Goal: Task Accomplishment & Management: Complete application form

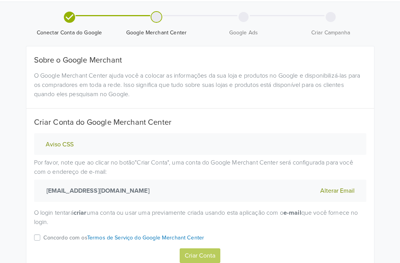
scroll to position [54, 0]
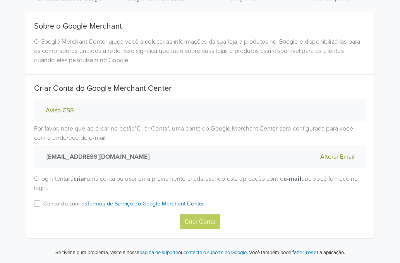
click at [43, 204] on label "Concordo com os Termos de Serviço do Google Merchant Center" at bounding box center [123, 206] width 161 height 15
click at [0, 0] on input "Concordo com os Termos de Serviço do Google Merchant Center" at bounding box center [0, 0] width 0 height 0
click at [198, 223] on button "Criar Conta" at bounding box center [199, 222] width 41 height 15
click at [43, 201] on label "Concordo com os Termos de Serviço do Google Merchant Center" at bounding box center [123, 206] width 161 height 15
click at [0, 0] on input "Concordo com os Termos de Serviço do Google Merchant Center" at bounding box center [0, 0] width 0 height 0
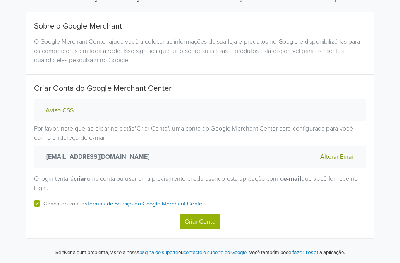
click at [199, 219] on button "Criar Conta" at bounding box center [199, 222] width 41 height 15
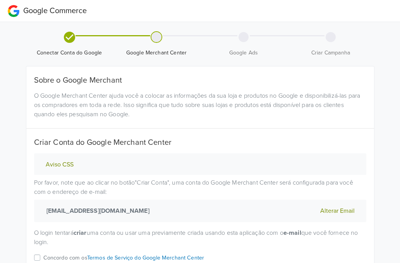
click at [157, 39] on div at bounding box center [156, 37] width 10 height 10
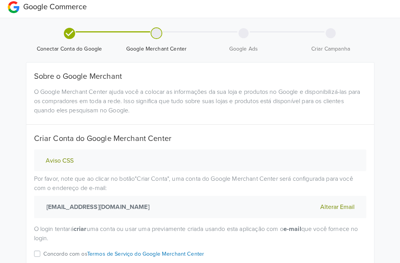
scroll to position [4, 0]
click at [61, 159] on button "Aviso CSS" at bounding box center [59, 161] width 32 height 8
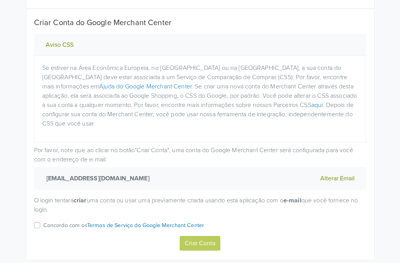
scroll to position [132, 0]
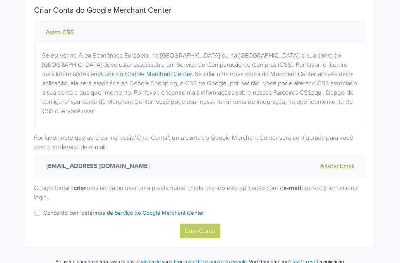
click at [43, 209] on label "Concordo com os Termos de Serviço do Google Merchant Center" at bounding box center [123, 216] width 161 height 15
click at [0, 0] on input "Concordo com os Termos de Serviço do Google Merchant Center" at bounding box center [0, 0] width 0 height 0
click at [188, 230] on div "Sobre o Google Merchant O Google Merchant Center ajuda você a colocar as inform…" at bounding box center [199, 90] width 347 height 313
click at [195, 224] on button "Criar Conta" at bounding box center [199, 231] width 41 height 15
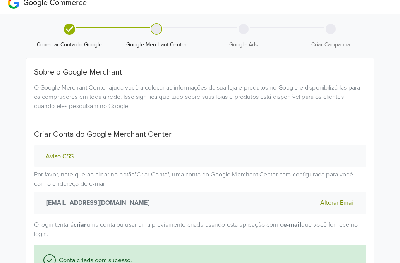
scroll to position [104, 0]
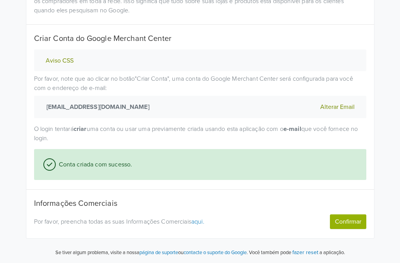
click at [199, 222] on link "aqui." at bounding box center [197, 222] width 13 height 8
click at [345, 220] on button "Confirmar" at bounding box center [348, 222] width 36 height 15
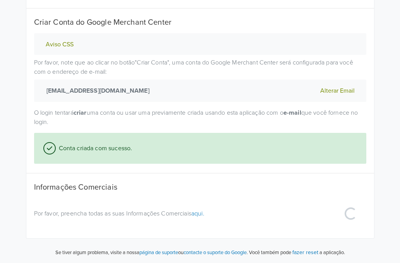
select select "br"
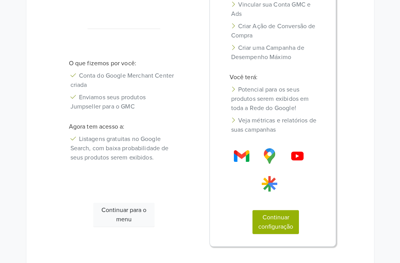
scroll to position [175, 0]
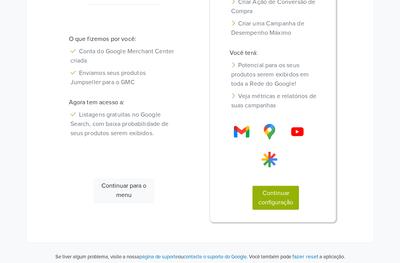
click at [274, 199] on button "Continuar configuração" at bounding box center [275, 198] width 46 height 24
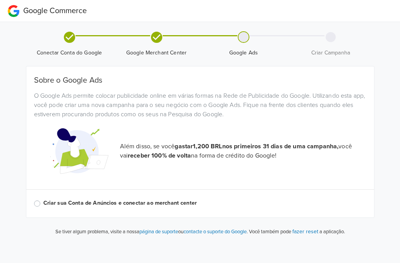
scroll to position [0, 0]
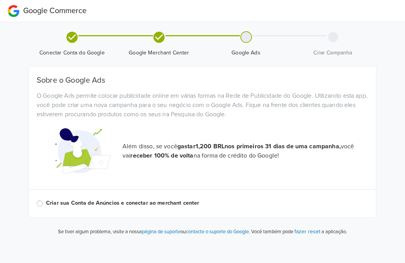
click at [46, 202] on label "Criar sua Conta de Anúncios e conectar ao merchant center" at bounding box center [207, 203] width 323 height 9
click at [0, 0] on input "Criar sua Conta de Anúncios e conectar ao merchant center" at bounding box center [0, 0] width 0 height 0
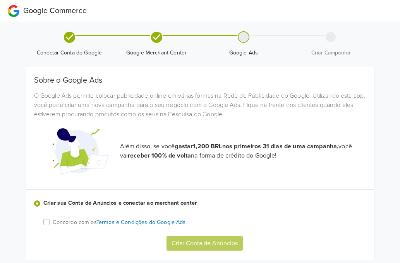
scroll to position [22, 0]
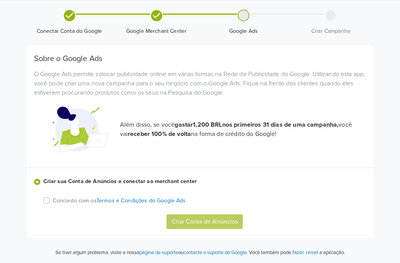
click at [53, 198] on label "Concordo com os Termos e Condições do Google Ads" at bounding box center [119, 200] width 133 height 9
click at [0, 0] on input "Concordo com os Termos e Condições do Google Ads" at bounding box center [0, 0] width 0 height 0
click at [204, 219] on button "Criar Conta de Anúncios" at bounding box center [204, 222] width 76 height 15
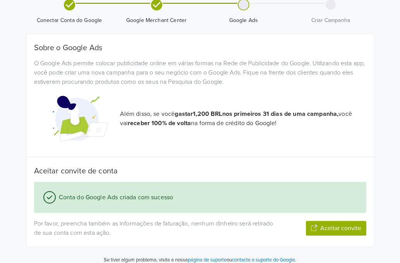
scroll to position [75, 0]
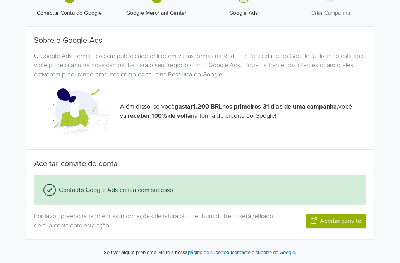
click at [342, 222] on button "Aceitar convite" at bounding box center [336, 221] width 60 height 15
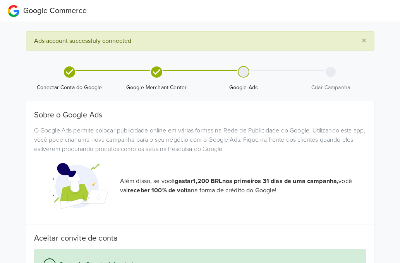
scroll to position [76, 0]
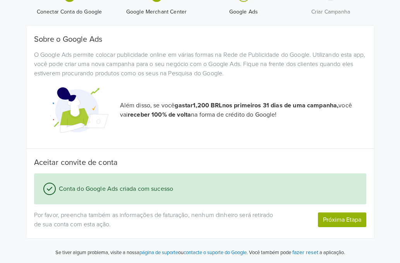
click at [350, 220] on button "Próxima Etapa" at bounding box center [342, 220] width 48 height 15
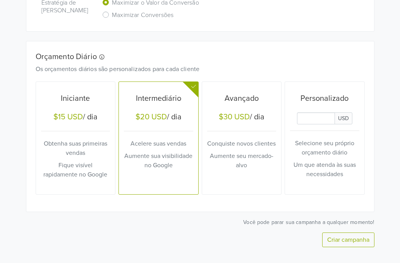
scroll to position [310, 0]
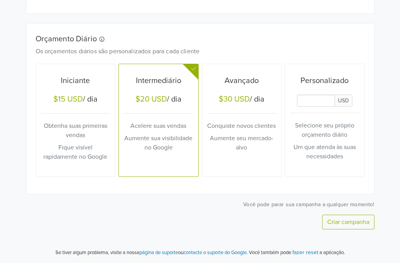
click at [88, 84] on h5 "Iniciante" at bounding box center [75, 80] width 69 height 9
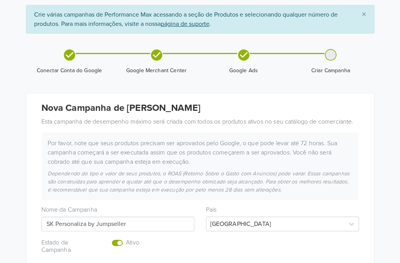
scroll to position [0, 0]
